Goal: Transaction & Acquisition: Purchase product/service

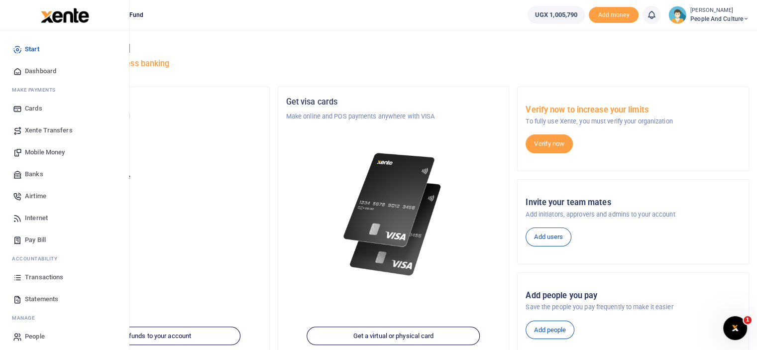
click at [49, 154] on span "Mobile Money" at bounding box center [45, 152] width 40 height 10
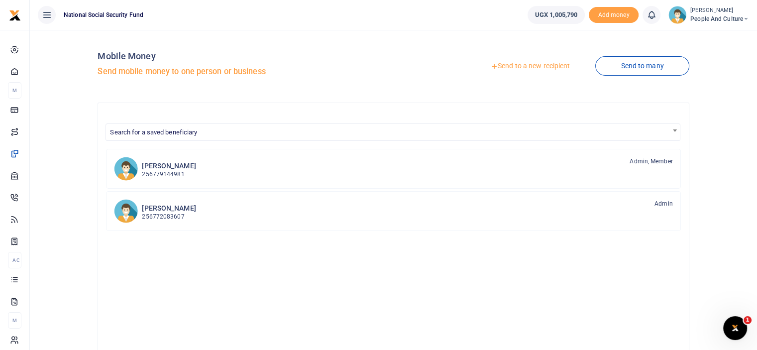
click at [523, 69] on link "Send to a new recipient" at bounding box center [530, 66] width 130 height 18
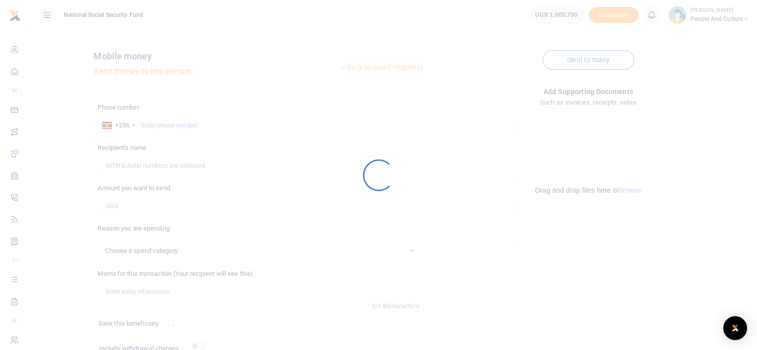
select select
click at [212, 127] on div at bounding box center [378, 175] width 757 height 350
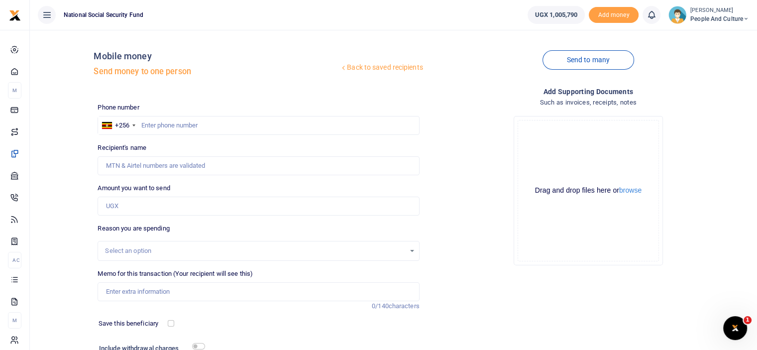
click at [212, 127] on div at bounding box center [378, 175] width 757 height 350
click at [212, 127] on input "text" at bounding box center [258, 125] width 321 height 19
type input "0701843683"
click at [634, 189] on button "browse" at bounding box center [630, 190] width 22 height 7
type input "Magret Nanyondo"
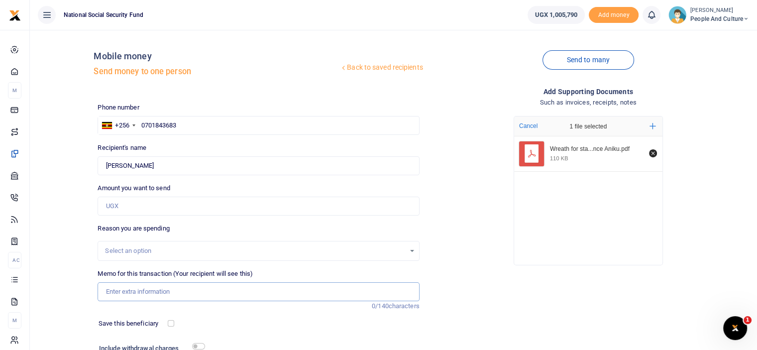
click at [142, 296] on input "Memo for this transaction (Your recipient will see this)" at bounding box center [258, 291] width 321 height 19
paste input "Wreath for staff who lost mother - Patience Aniku"
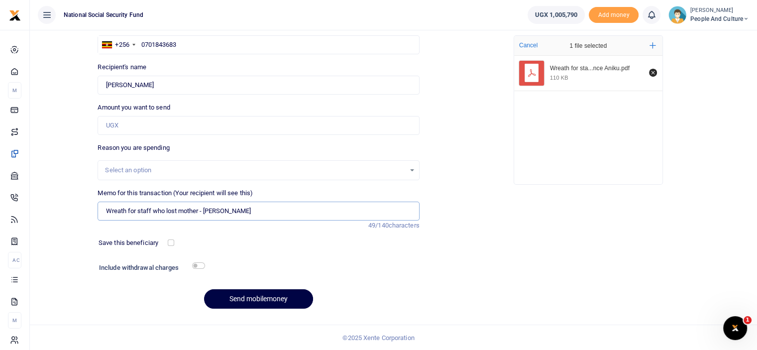
type input "Wreath for staff who lost mother - Patience Aniku"
click at [158, 117] on input "Amount you want to send" at bounding box center [258, 125] width 321 height 19
type input "100,000"
click at [201, 262] on input "checkbox" at bounding box center [198, 265] width 13 height 6
checkbox input "true"
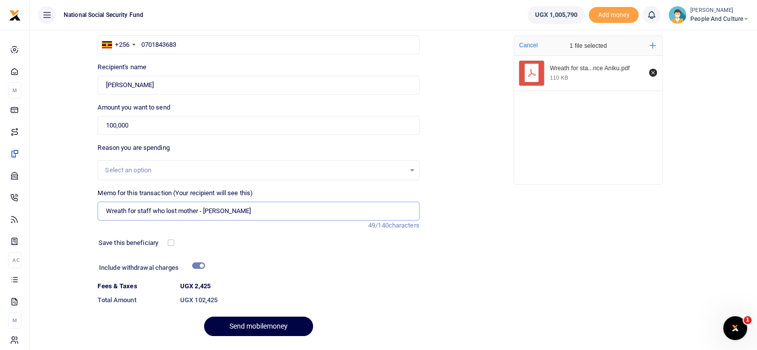
click at [204, 214] on input "Wreath for staff who lost mother - Patience Aniku" at bounding box center [258, 211] width 321 height 19
type input "Wreath for staff who lost mother Patience Aniku"
click at [271, 326] on button "Send mobilemoney" at bounding box center [258, 325] width 109 height 19
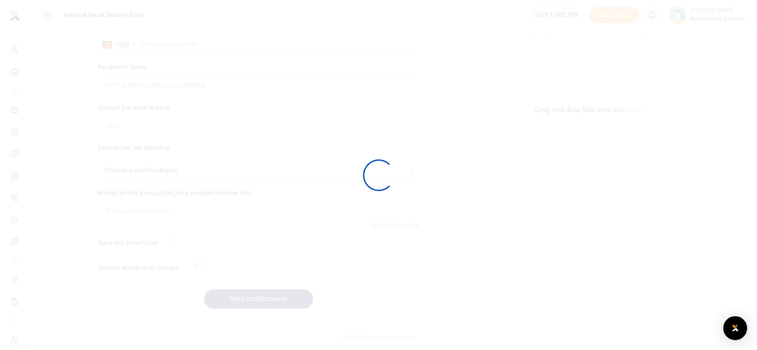
select select
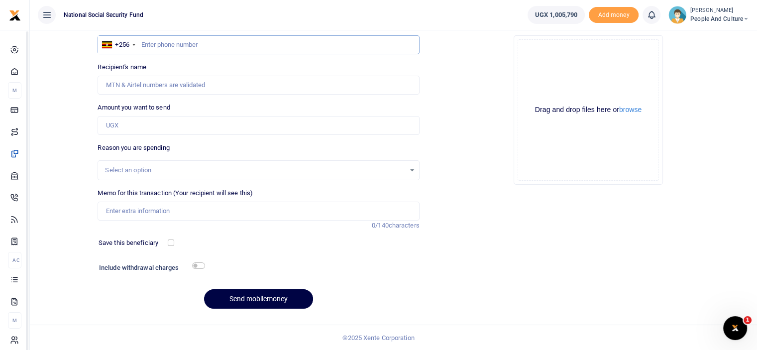
click at [174, 45] on input "text" at bounding box center [258, 44] width 321 height 19
type input "0780551491"
type input "Wilberforce Mutungi"
type input "0780551491"
click at [205, 122] on input "Amount you want to send" at bounding box center [258, 125] width 321 height 19
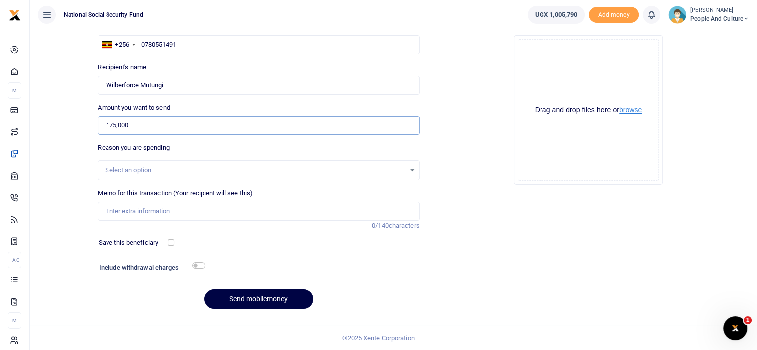
type input "175,000"
click at [634, 113] on button "browse" at bounding box center [630, 109] width 22 height 7
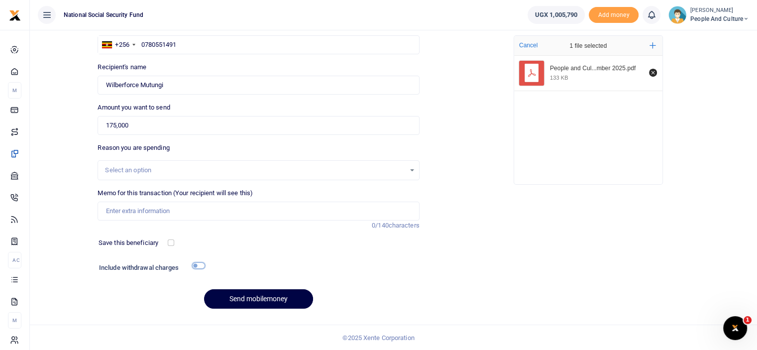
click at [200, 262] on input "checkbox" at bounding box center [198, 265] width 13 height 6
checkbox input "true"
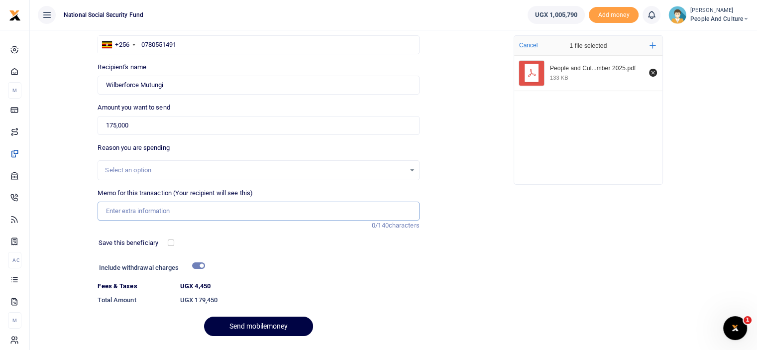
click at [180, 214] on input "Memo for this transaction (Your recipient will see this)" at bounding box center [258, 211] width 321 height 19
paste input "People and Culture Fruits and Snacks 15th to 19th September 2025"
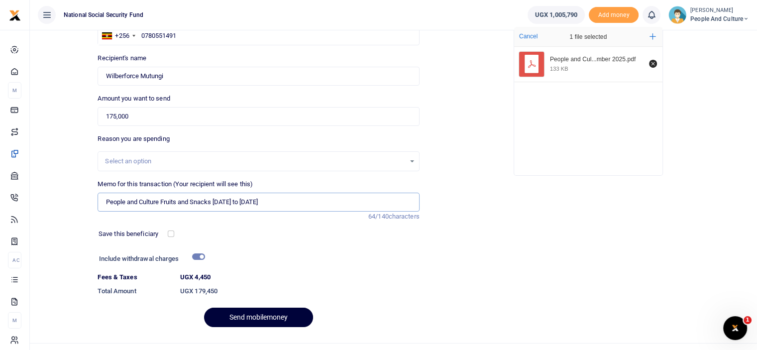
scroll to position [108, 0]
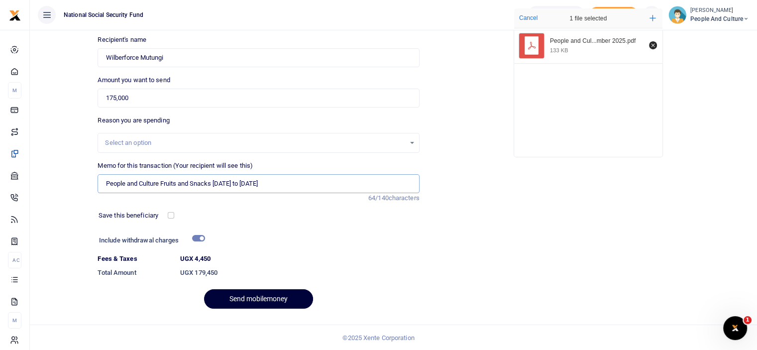
type input "People and Culture Fruits and Snacks 15th to 19th September 2025"
click at [255, 294] on button "Send mobilemoney" at bounding box center [258, 298] width 109 height 19
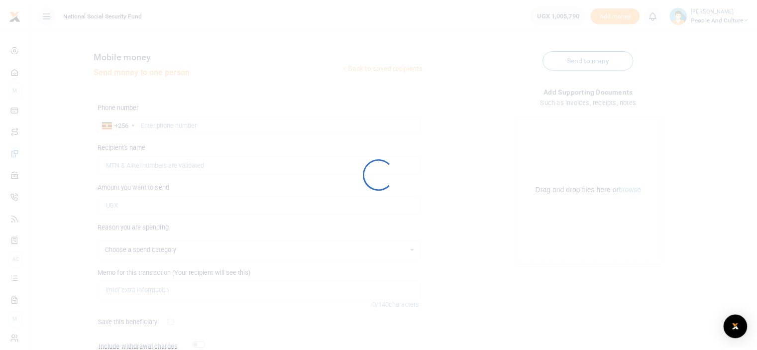
scroll to position [81, 0]
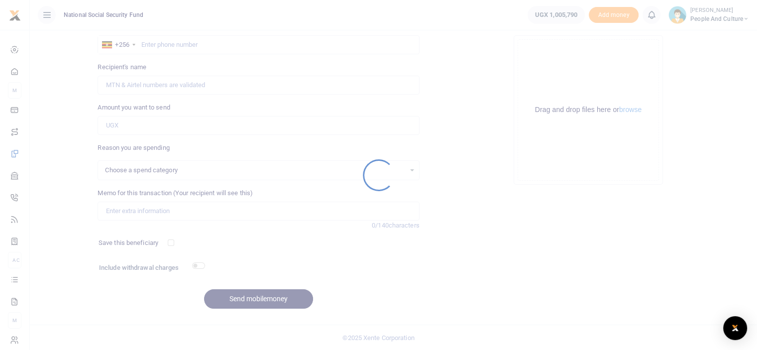
select select
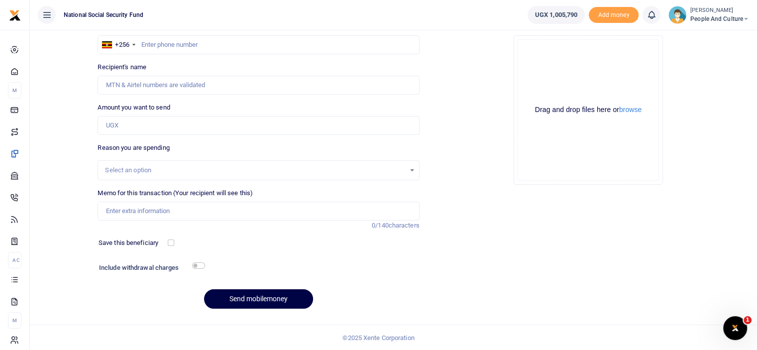
scroll to position [0, 0]
click at [253, 47] on input "text" at bounding box center [258, 44] width 321 height 19
type input "0785486474"
type input "Patricia Kayaga Christine"
type input "0785486474"
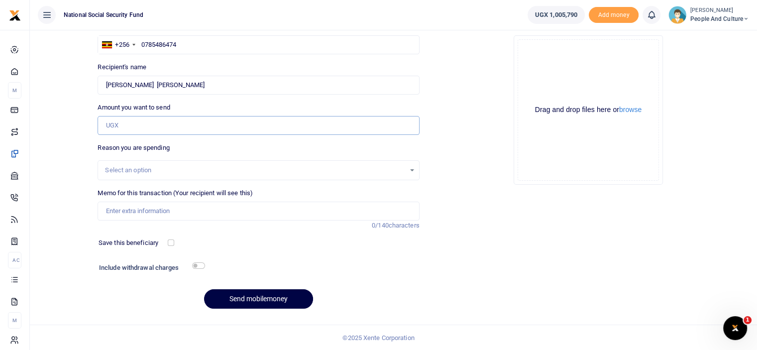
click at [160, 125] on input "Amount you want to send" at bounding box center [258, 125] width 321 height 19
type input "20,000"
click at [195, 265] on input "checkbox" at bounding box center [198, 265] width 13 height 6
checkbox input "true"
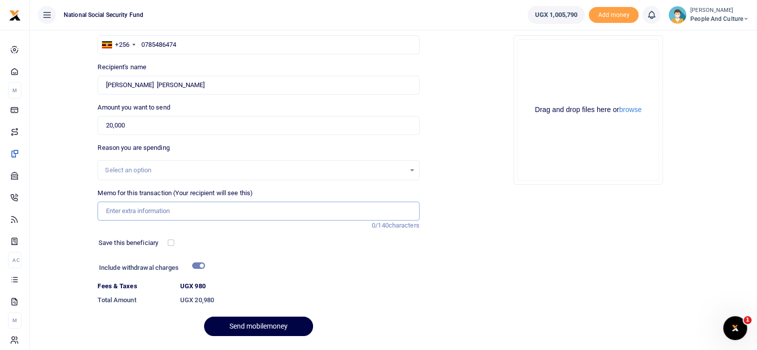
click at [172, 205] on input "Memo for this transaction (Your recipient will see this)" at bounding box center [258, 211] width 321 height 19
paste input "Water for interviews Mass Market and EandG"
type input "Water for interviews Mass Market and EandG"
click at [641, 109] on button "browse" at bounding box center [630, 109] width 22 height 7
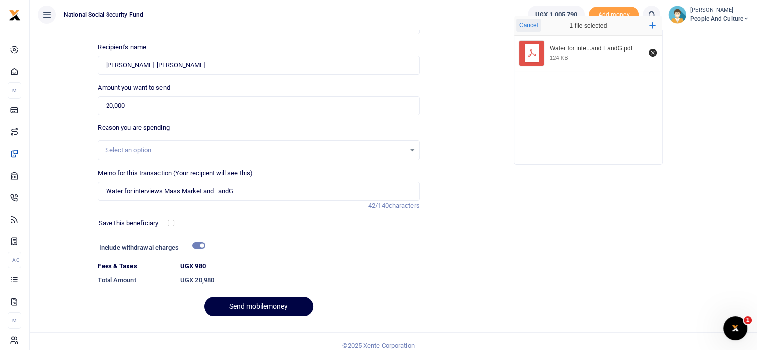
scroll to position [108, 0]
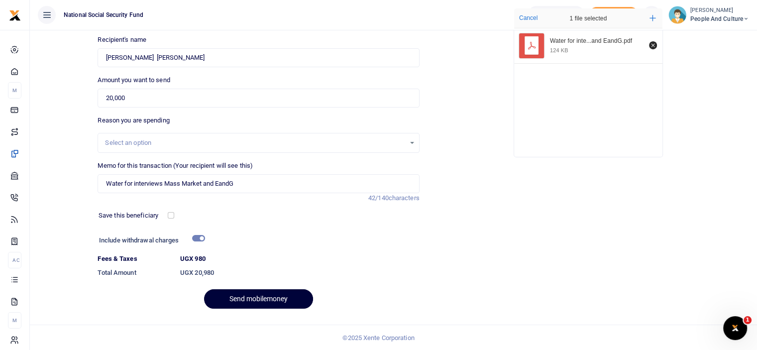
click at [259, 291] on button "Send mobilemoney" at bounding box center [258, 298] width 109 height 19
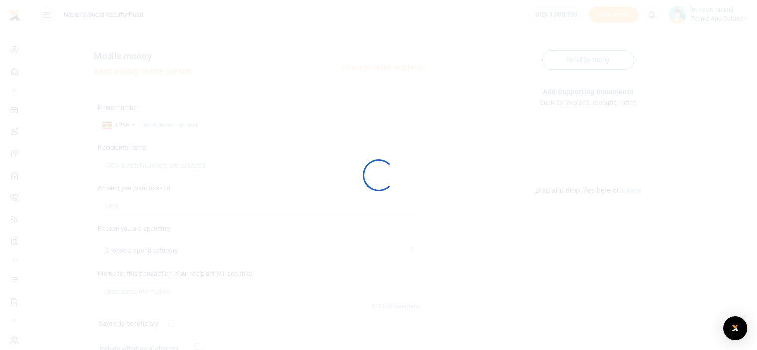
scroll to position [81, 0]
select select
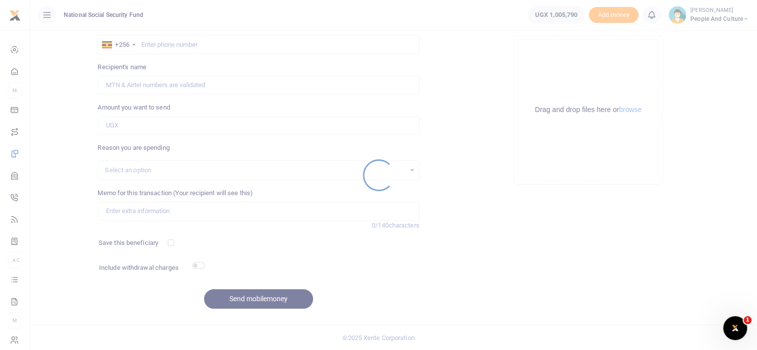
scroll to position [0, 0]
